Goal: Transaction & Acquisition: Purchase product/service

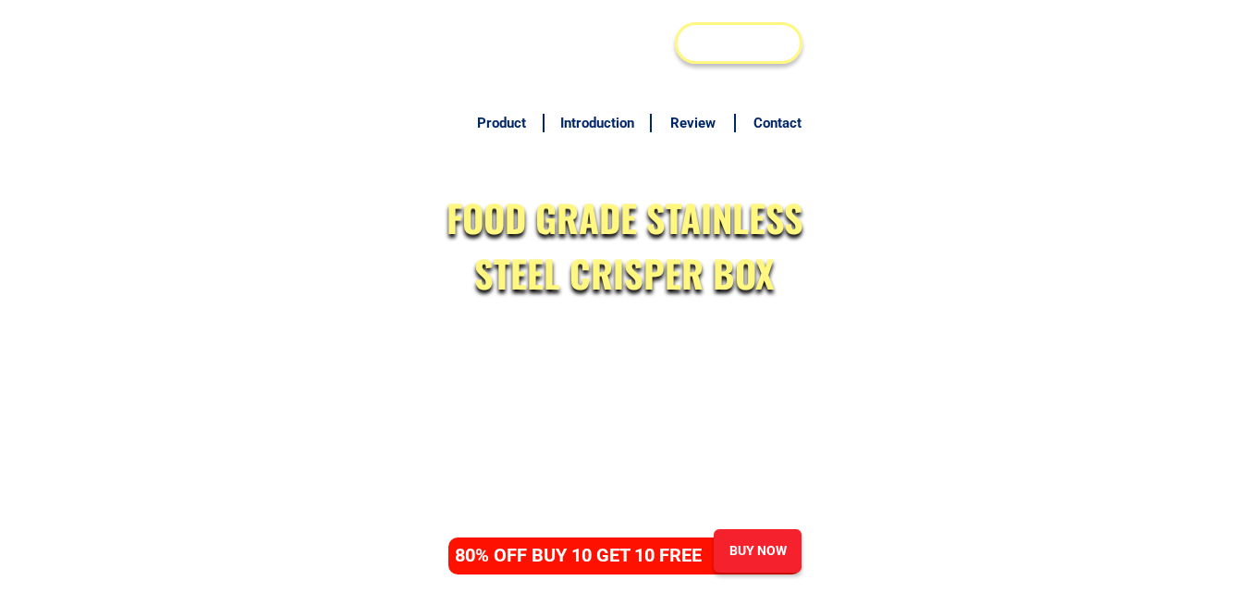
scroll to position [9018, 0]
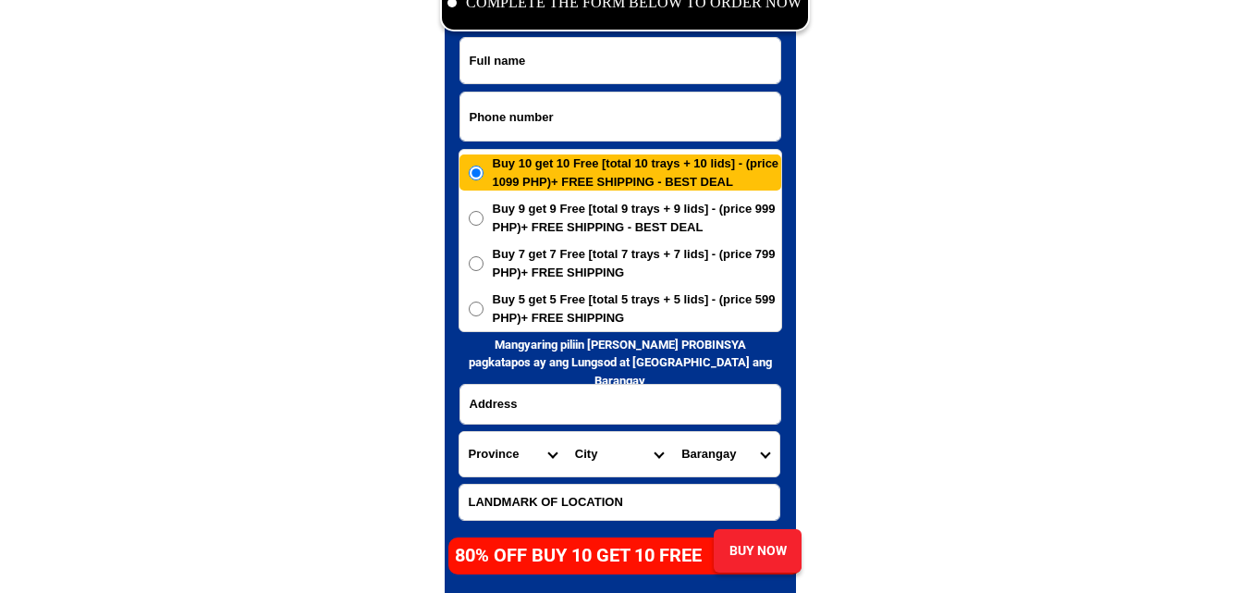
paste input "09167587264"
drag, startPoint x: 547, startPoint y: 119, endPoint x: 524, endPoint y: 104, distance: 27.2
click at [547, 116] on input "Input phone_number" at bounding box center [621, 116] width 320 height 48
type input "09167587264"
drag, startPoint x: 549, startPoint y: 73, endPoint x: 385, endPoint y: 45, distance: 166.9
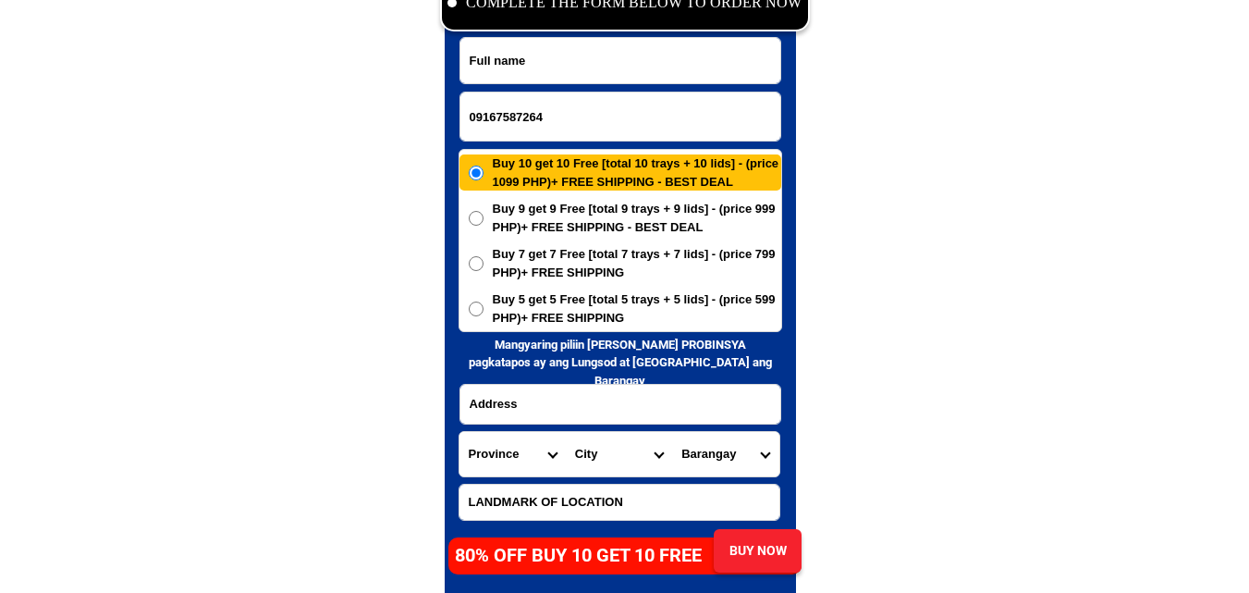
click at [549, 73] on input "Input full_name" at bounding box center [621, 60] width 320 height 45
paste input "[PERSON_NAME]"
type input "[PERSON_NAME]"
click at [539, 400] on input "Input address" at bounding box center [621, 404] width 320 height 39
paste input "Block 10 LOT 2 Pjczonvjlle Subd. Bunuanan Catbalogan City SAMAR"
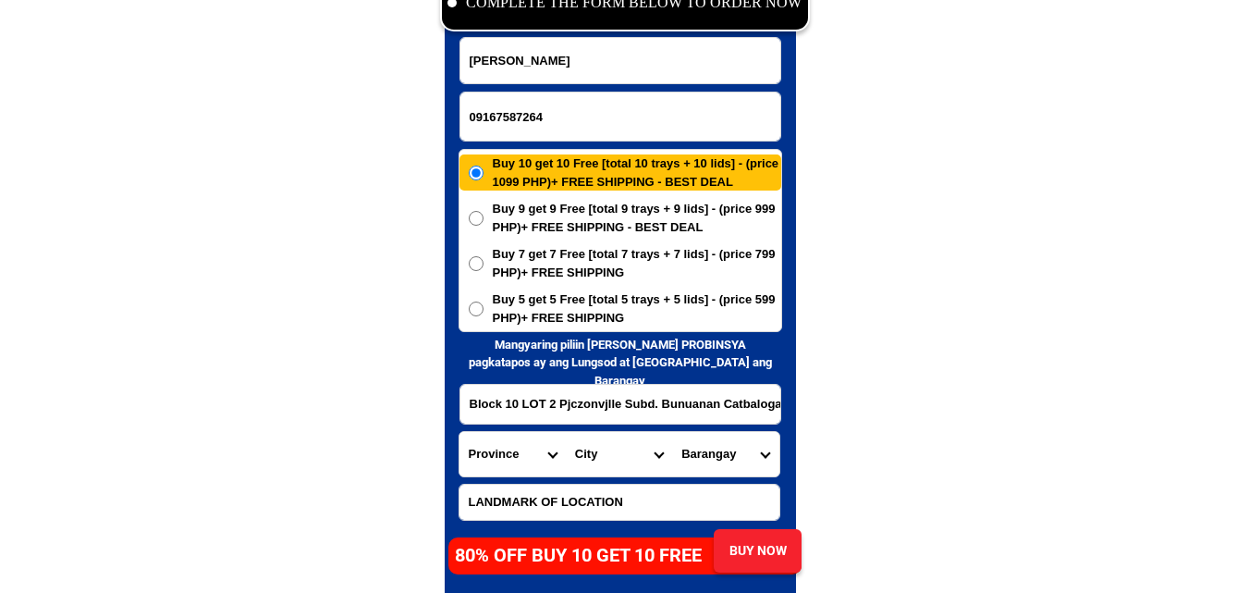
scroll to position [0, 82]
type input "Block 10 LOT 2 Pjczonvjlle Subd. Bunuanan Catbalogan City SAMAR"
click at [509, 455] on select "Province [GEOGRAPHIC_DATA] [GEOGRAPHIC_DATA] [GEOGRAPHIC_DATA] [GEOGRAPHIC_DATA…" at bounding box center [513, 454] width 106 height 44
select select "63_600"
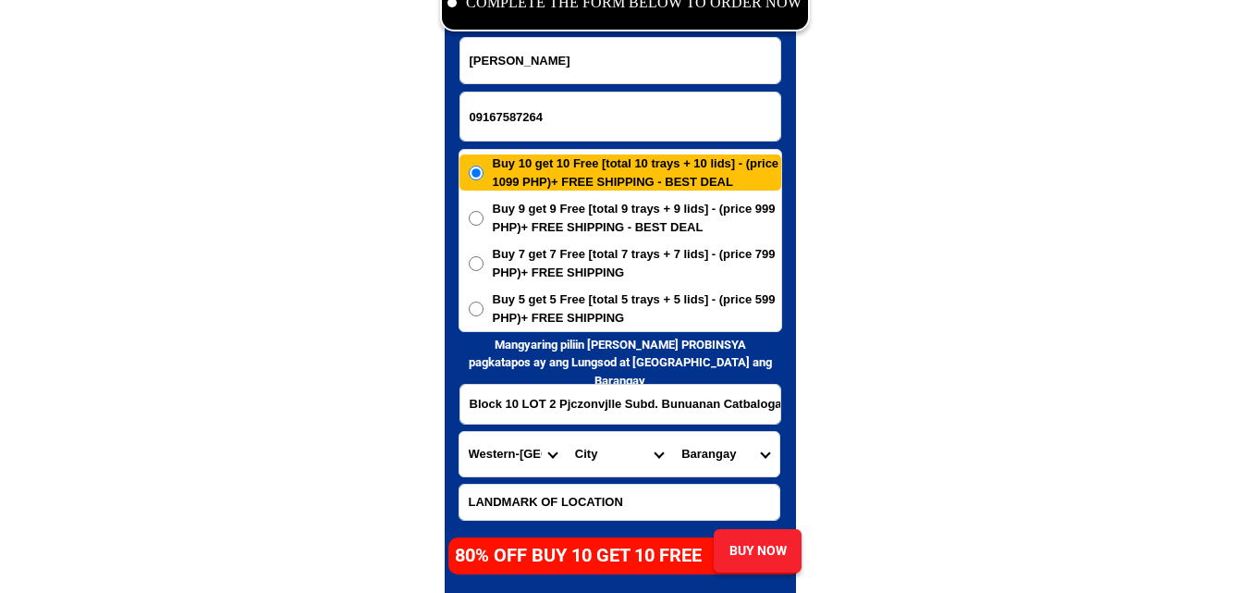
click at [460, 432] on select "Province [GEOGRAPHIC_DATA] [GEOGRAPHIC_DATA] [GEOGRAPHIC_DATA] [GEOGRAPHIC_DATA…" at bounding box center [513, 454] width 106 height 44
click at [579, 463] on select "City [GEOGRAPHIC_DATA][PERSON_NAME] [GEOGRAPHIC_DATA]-city [GEOGRAPHIC_DATA] [G…" at bounding box center [619, 454] width 106 height 44
select select "63_6004043"
click at [566, 432] on select "City [GEOGRAPHIC_DATA][PERSON_NAME] [GEOGRAPHIC_DATA]-city [GEOGRAPHIC_DATA] [G…" at bounding box center [619, 454] width 106 height 44
click at [728, 452] on select "Barangay Albalate Bagongon Bangon Basiao Buluan Bunuanan [GEOGRAPHIC_DATA] [GEO…" at bounding box center [725, 454] width 106 height 44
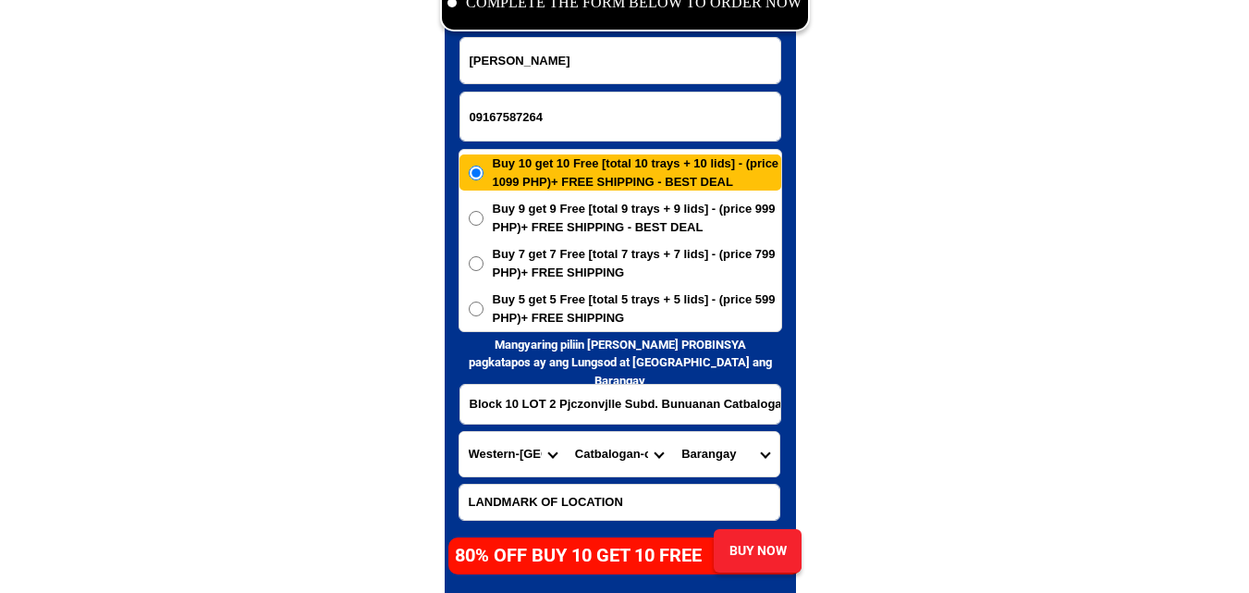
select select "63_60040432418"
click at [672, 432] on select "Barangay Albalate Bagongon Bangon Basiao Buluan Bunuanan [GEOGRAPHIC_DATA] [GEO…" at bounding box center [725, 454] width 106 height 44
click at [603, 295] on span "Buy 5 get 5 Free [total 5 trays + 5 lids] - (price 599 PHP)+ FREE SHIPPING" at bounding box center [637, 308] width 289 height 36
click at [484, 301] on input "Buy 5 get 5 Free [total 5 trays + 5 lids] - (price 599 PHP)+ FREE SHIPPING" at bounding box center [476, 308] width 15 height 15
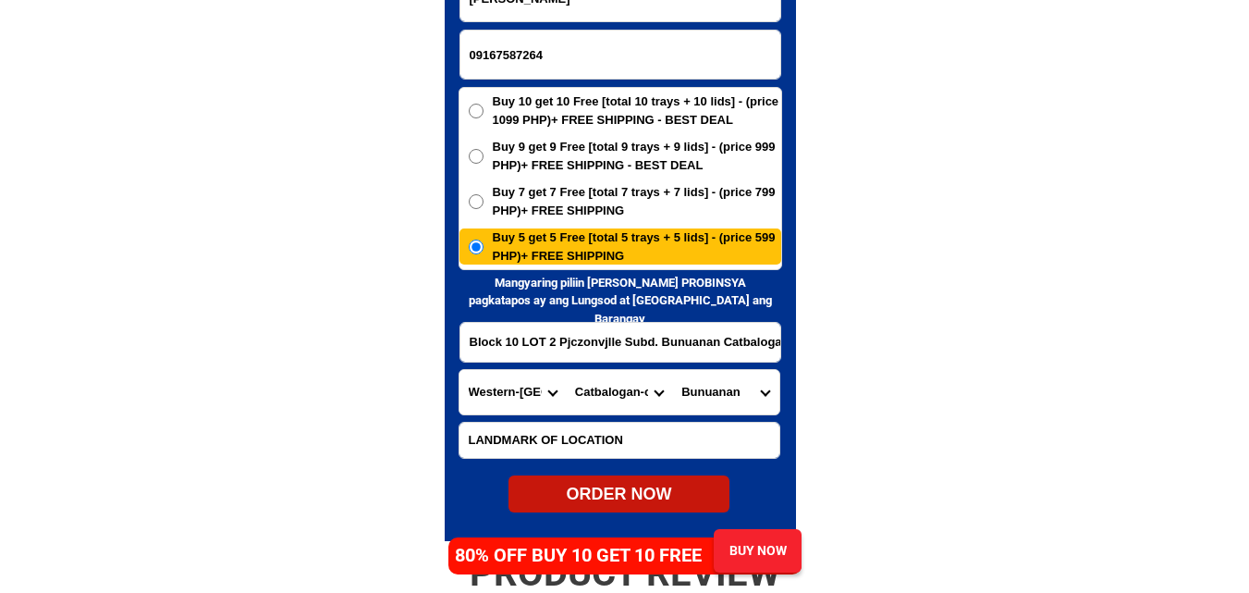
scroll to position [9111, 0]
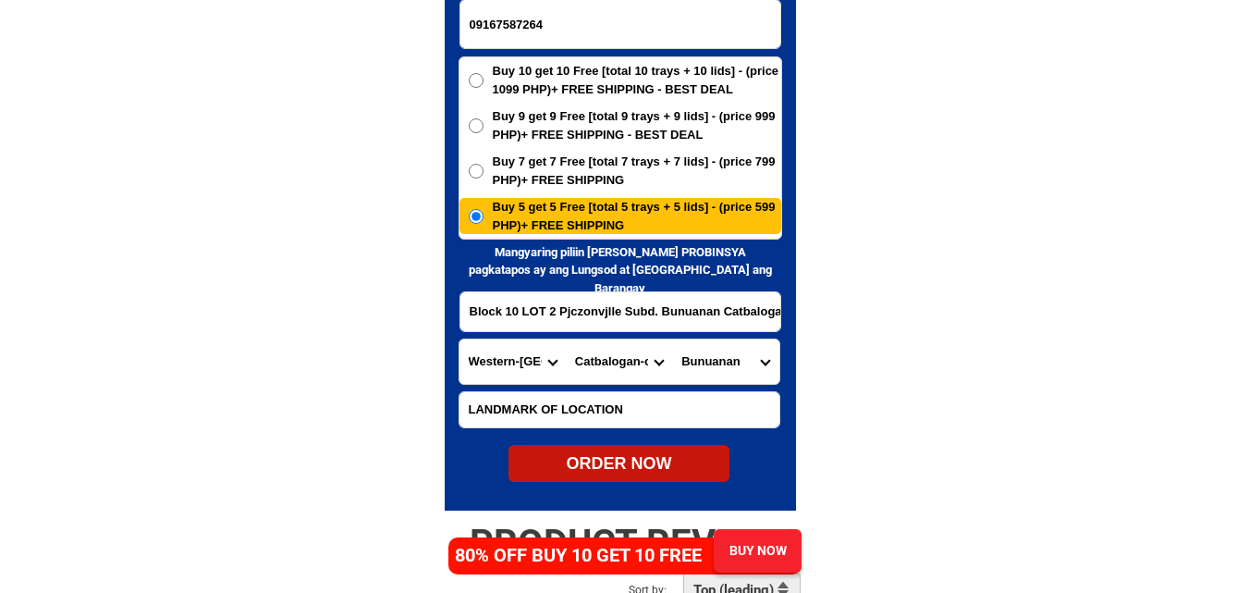
click at [630, 472] on div "ORDER NOW" at bounding box center [619, 463] width 221 height 25
radio input "true"
